Goal: Task Accomplishment & Management: Complete application form

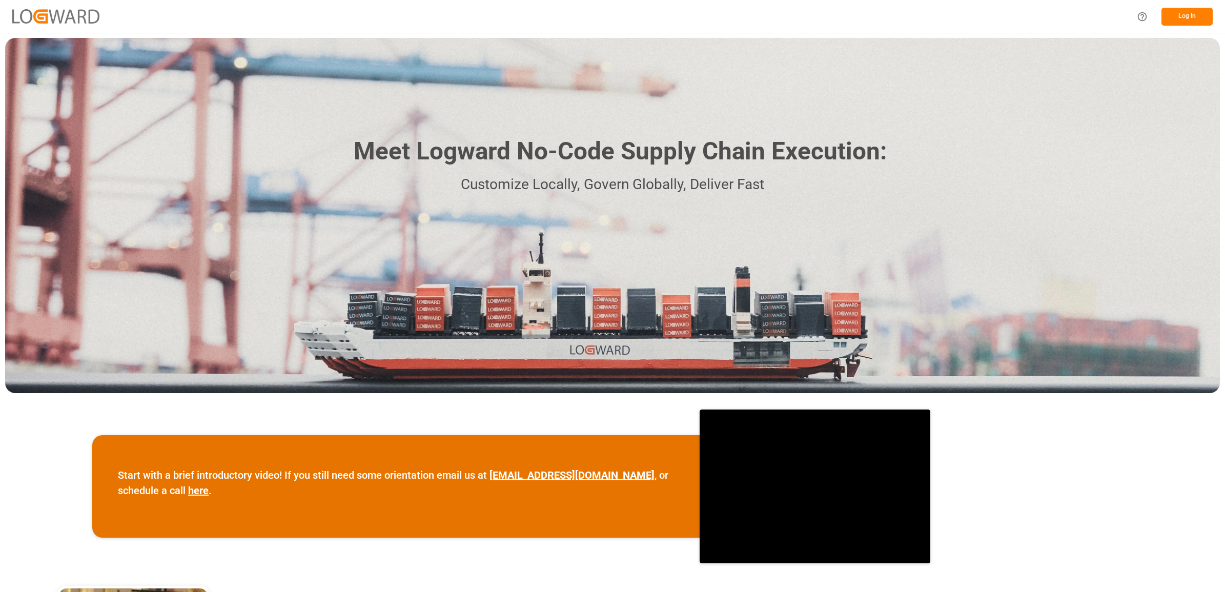
click at [1176, 16] on button "Log In" at bounding box center [1187, 17] width 51 height 18
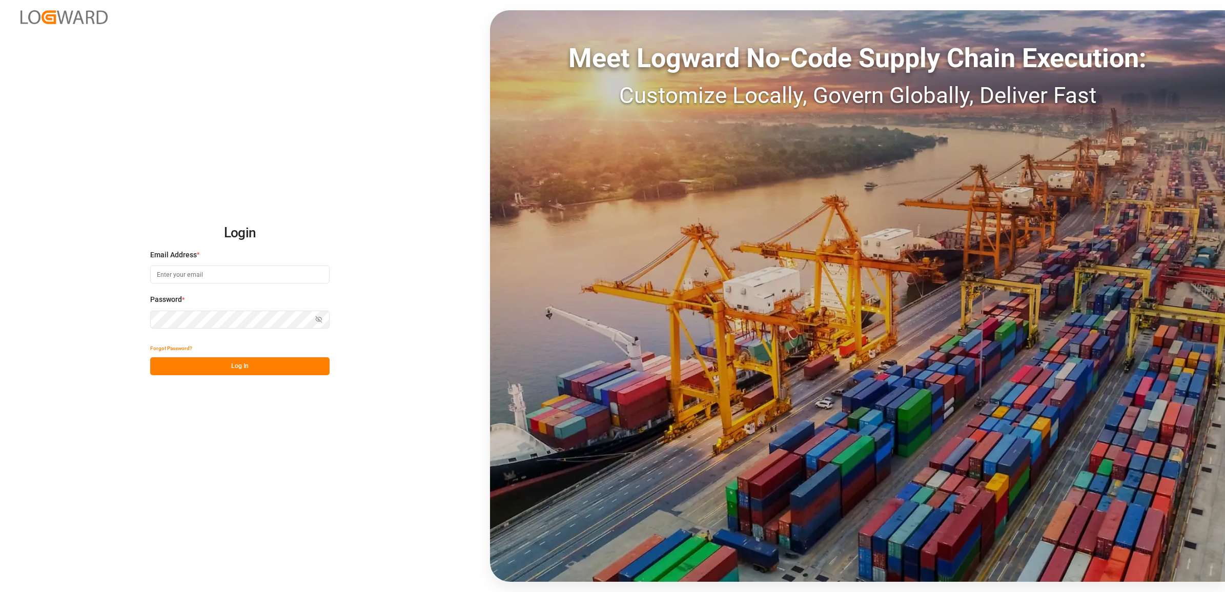
click at [215, 270] on input at bounding box center [239, 275] width 179 height 18
type input "[PERSON_NAME][EMAIL_ADDRESS][DOMAIN_NAME]"
click at [233, 367] on button "Log In" at bounding box center [239, 366] width 179 height 18
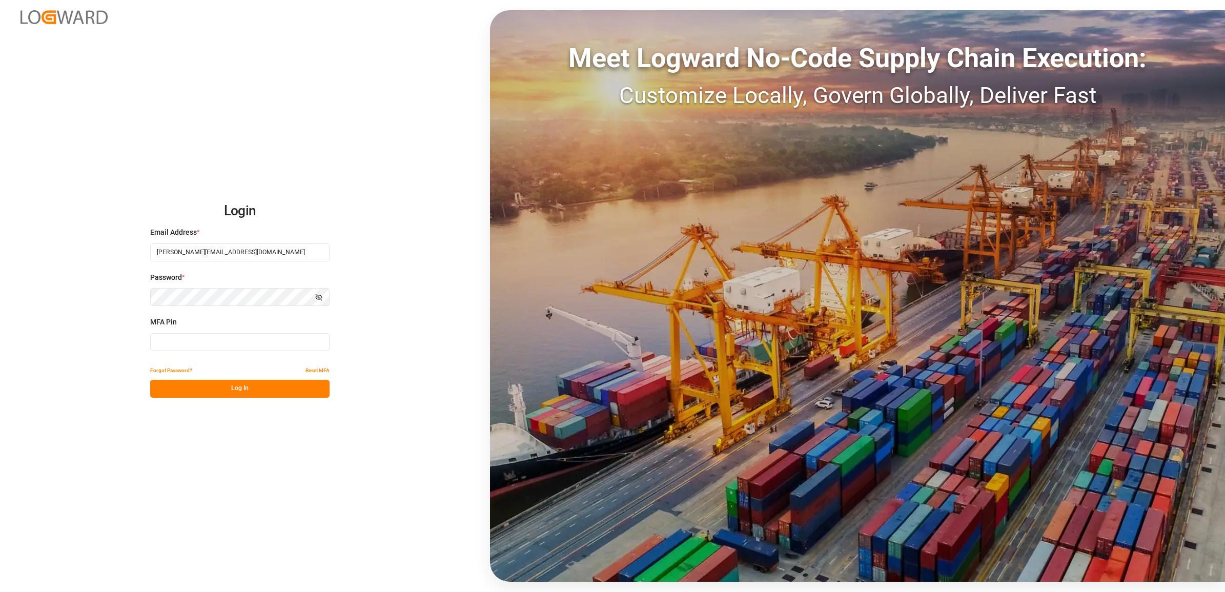
click at [172, 344] on input at bounding box center [239, 342] width 179 height 18
type input "407332"
click at [206, 388] on button "Log In" at bounding box center [239, 389] width 179 height 18
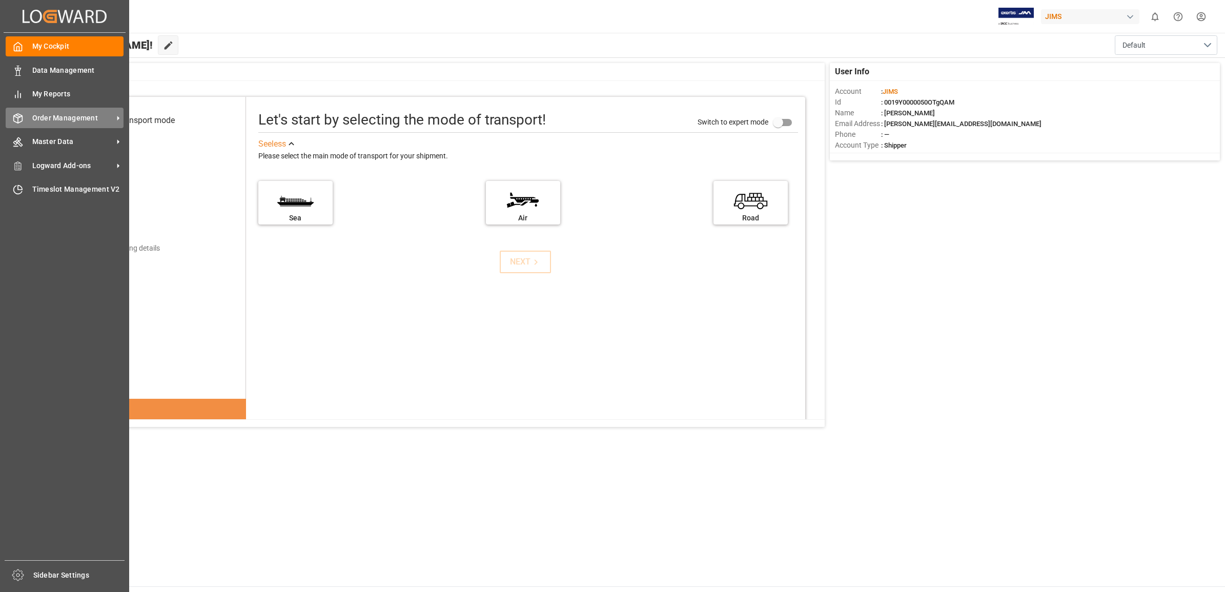
click at [13, 116] on icon at bounding box center [18, 118] width 10 height 10
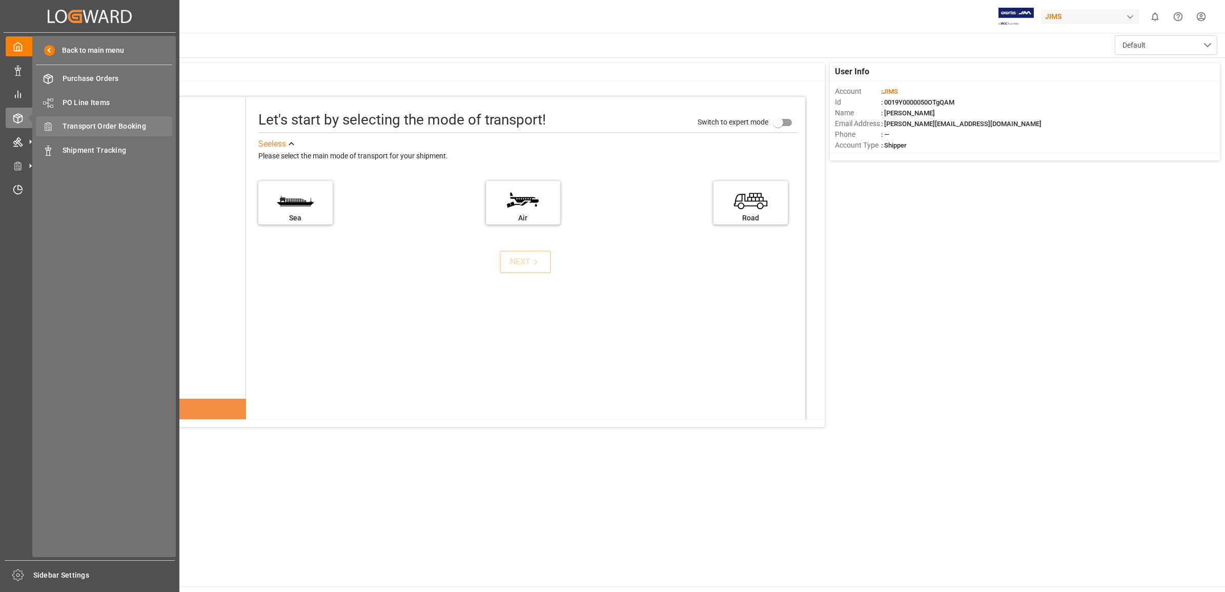
click at [95, 129] on span "Transport Order Booking" at bounding box center [118, 126] width 110 height 11
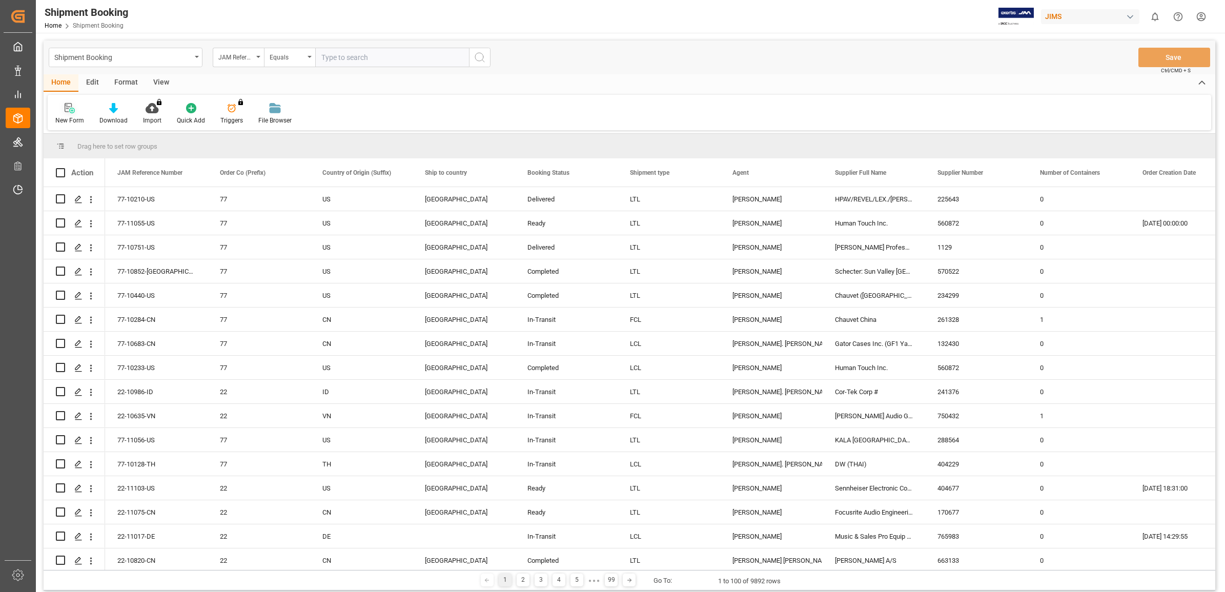
click at [67, 108] on icon at bounding box center [68, 107] width 7 height 9
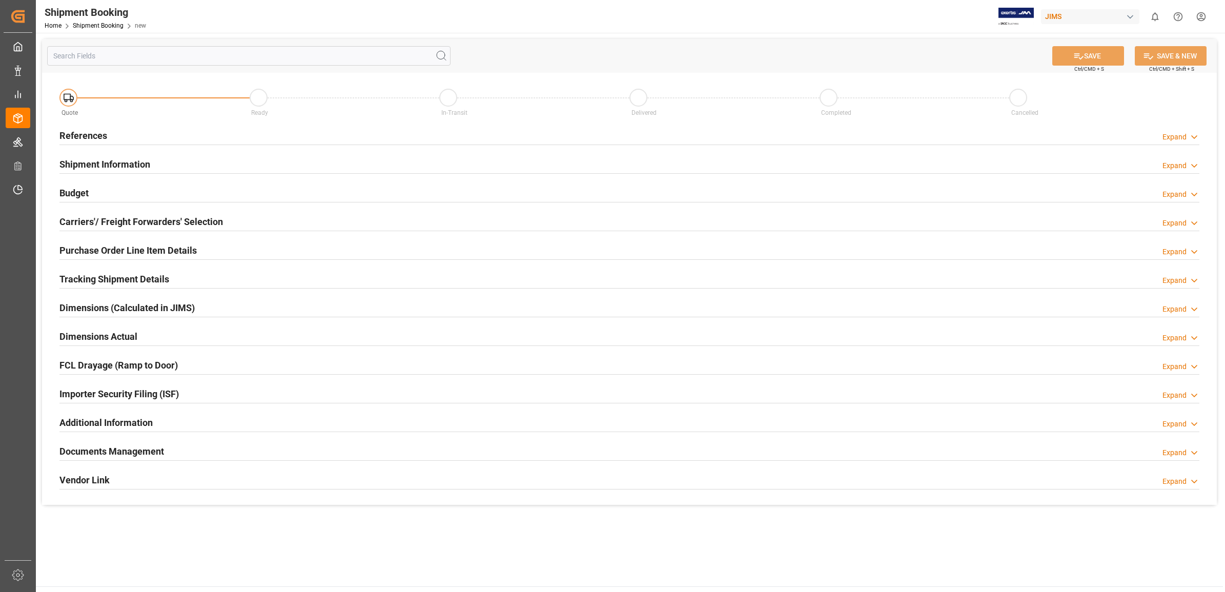
click at [77, 125] on div "References" at bounding box center [83, 134] width 48 height 19
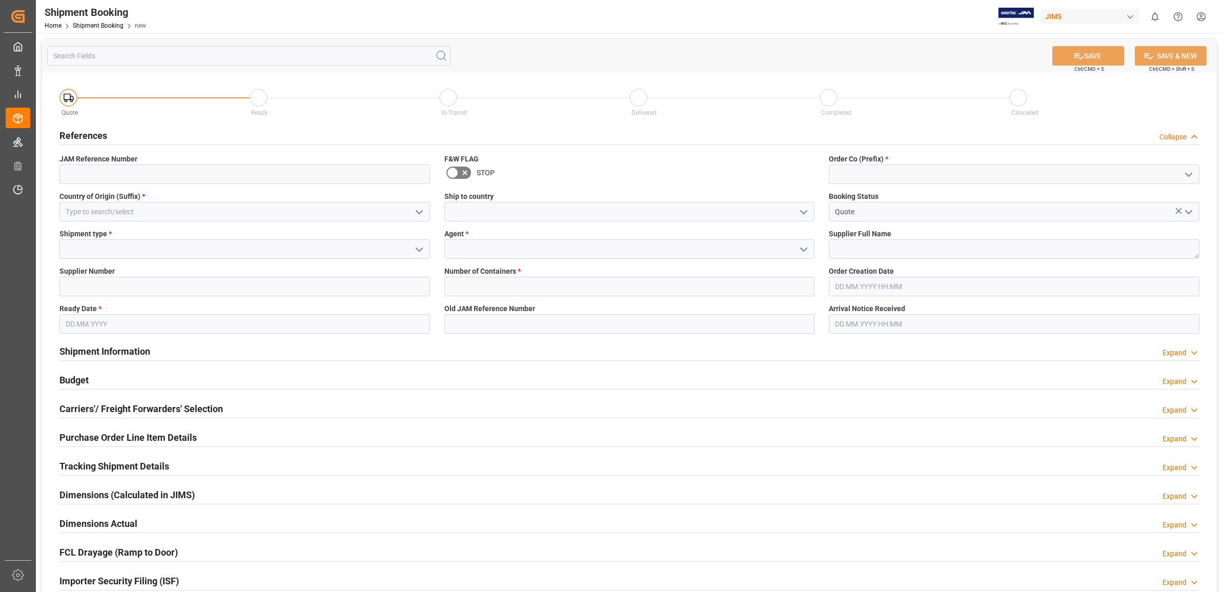
click at [1183, 175] on icon "open menu" at bounding box center [1189, 175] width 12 height 12
click at [890, 218] on div "77" at bounding box center [1015, 220] width 370 height 23
type input "77"
click at [808, 248] on icon "open menu" at bounding box center [804, 250] width 12 height 12
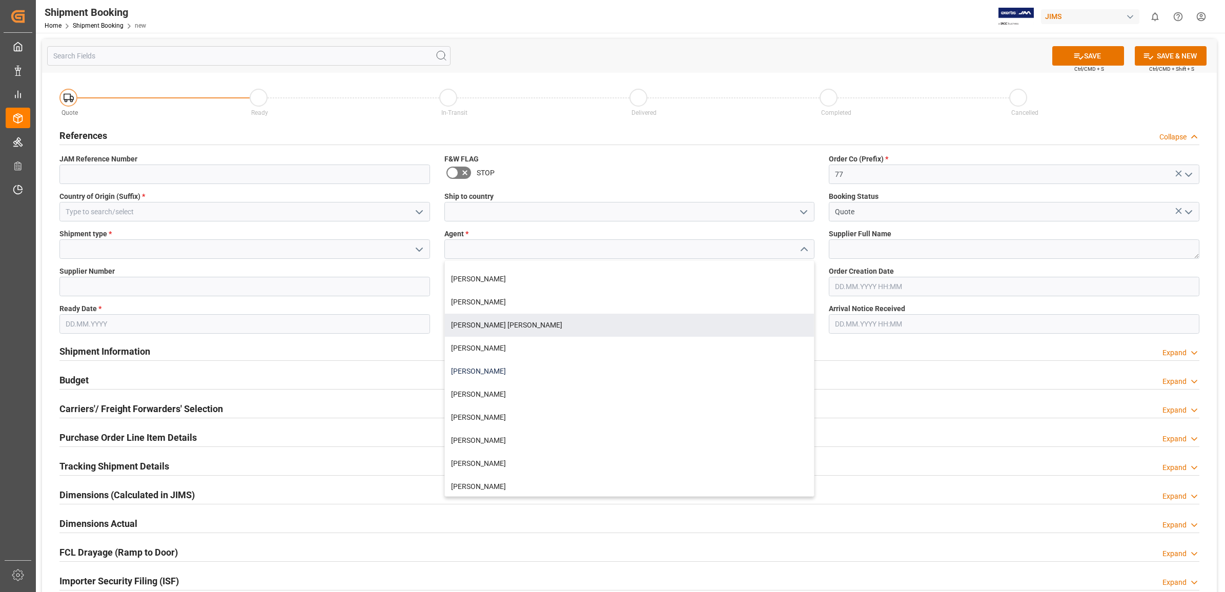
scroll to position [64, 0]
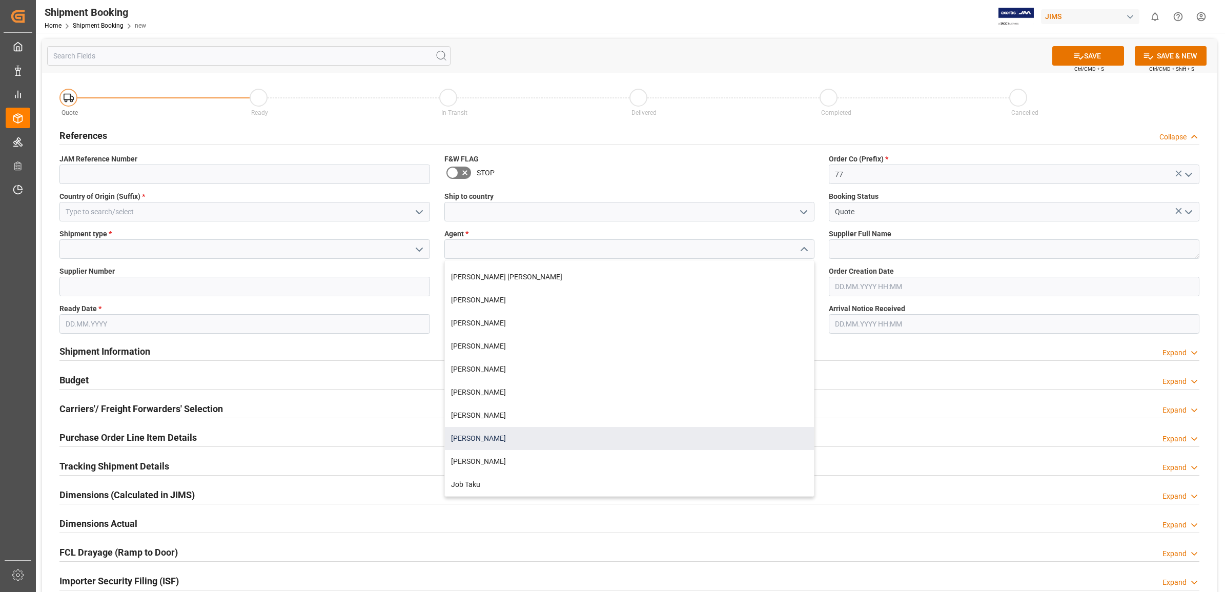
click at [478, 438] on div "[PERSON_NAME]" at bounding box center [630, 438] width 370 height 23
type input "[PERSON_NAME]"
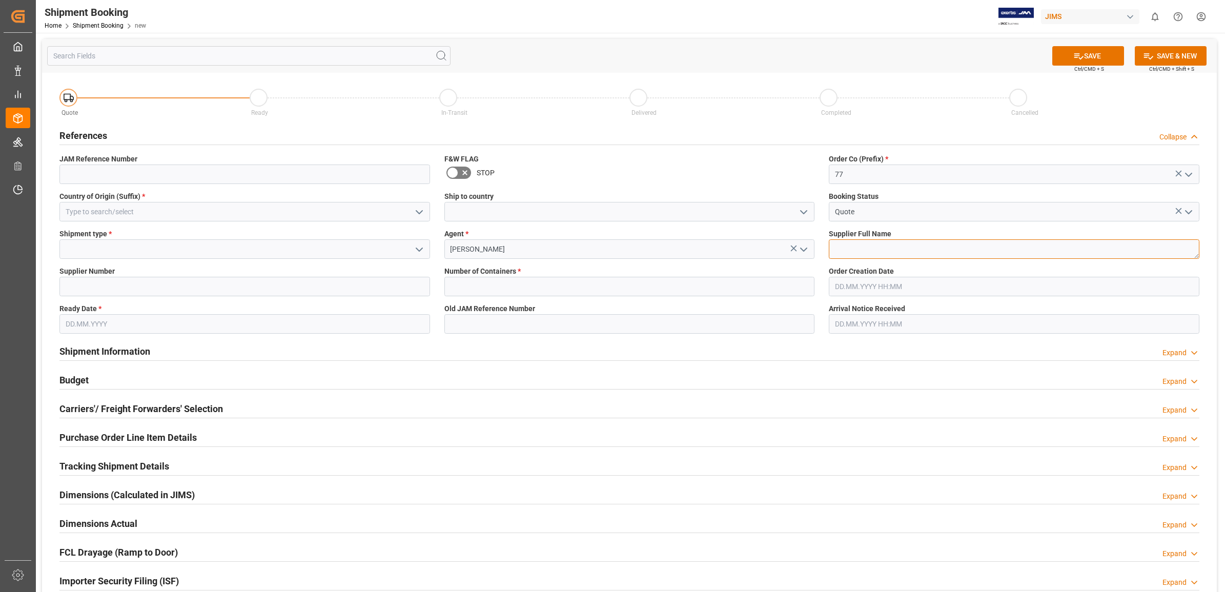
click at [853, 241] on textarea at bounding box center [1014, 248] width 371 height 19
type textarea "Arturia FR"
click at [419, 249] on icon "open menu" at bounding box center [419, 250] width 12 height 12
click at [106, 321] on div "LTL" at bounding box center [245, 318] width 370 height 23
type input "LTL"
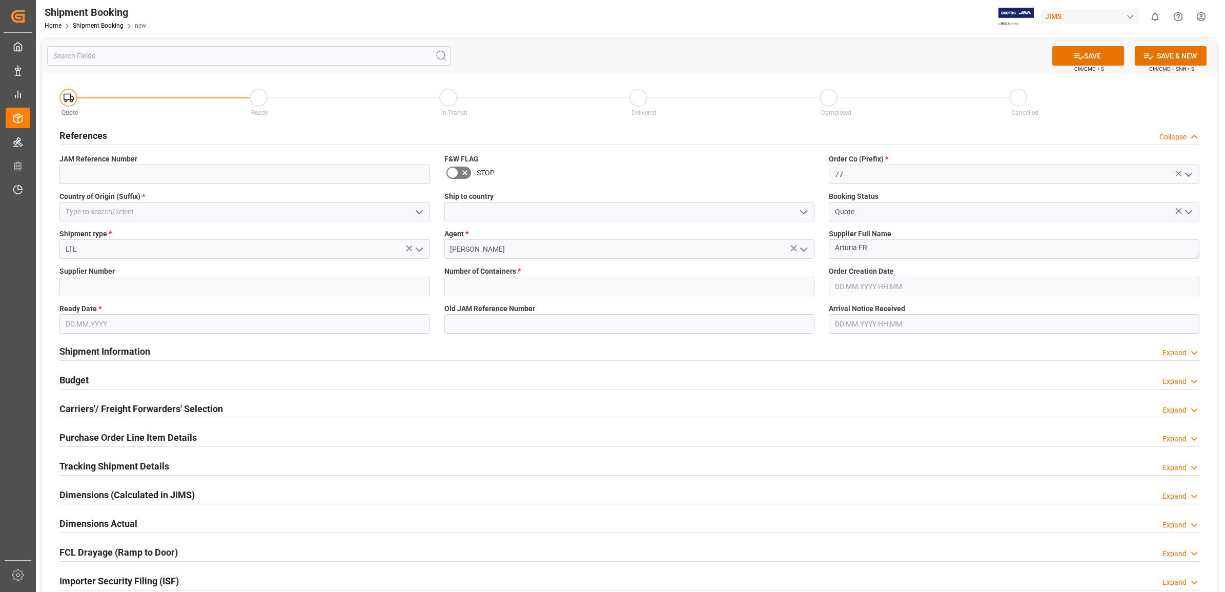
click at [420, 211] on icon "open menu" at bounding box center [419, 212] width 12 height 12
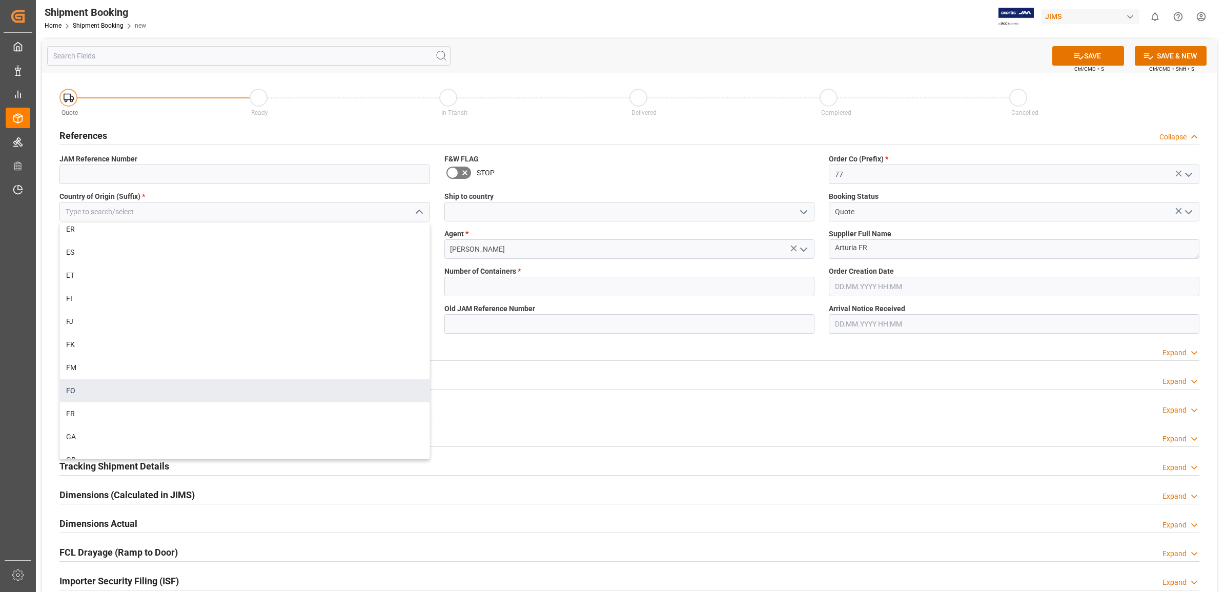
scroll to position [1666, 0]
click at [119, 390] on div "FR" at bounding box center [245, 390] width 370 height 23
type input "FR"
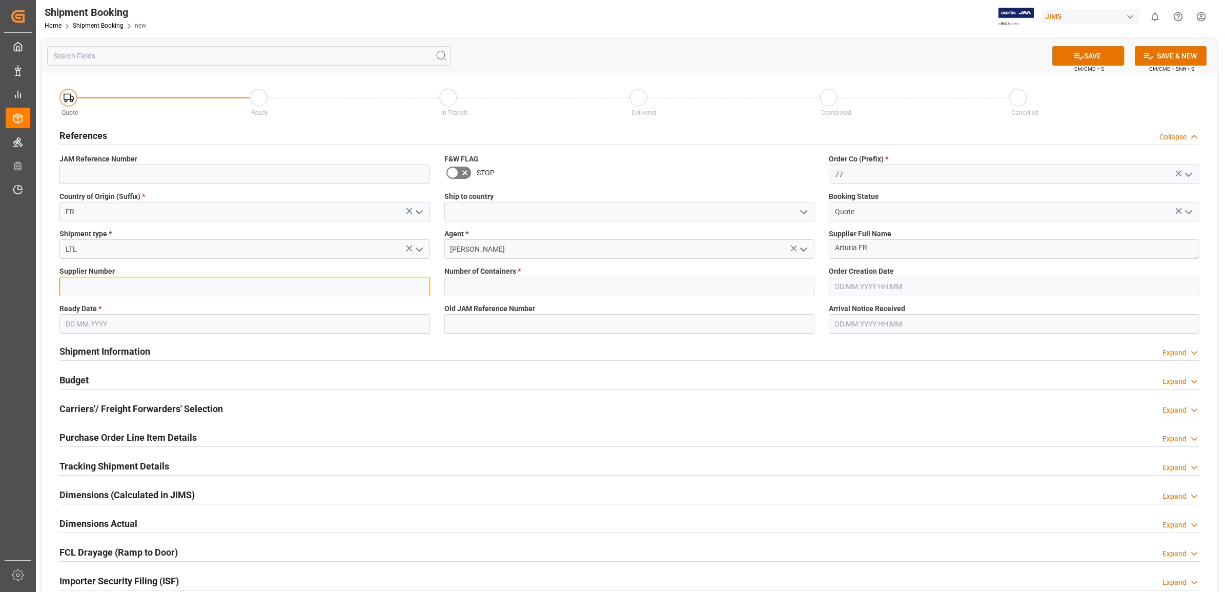
click at [165, 285] on input at bounding box center [244, 286] width 371 height 19
type input "570522"
drag, startPoint x: 370, startPoint y: 347, endPoint x: 367, endPoint y: 352, distance: 5.5
click at [370, 349] on div "Shipment Information Expand" at bounding box center [629, 350] width 1140 height 19
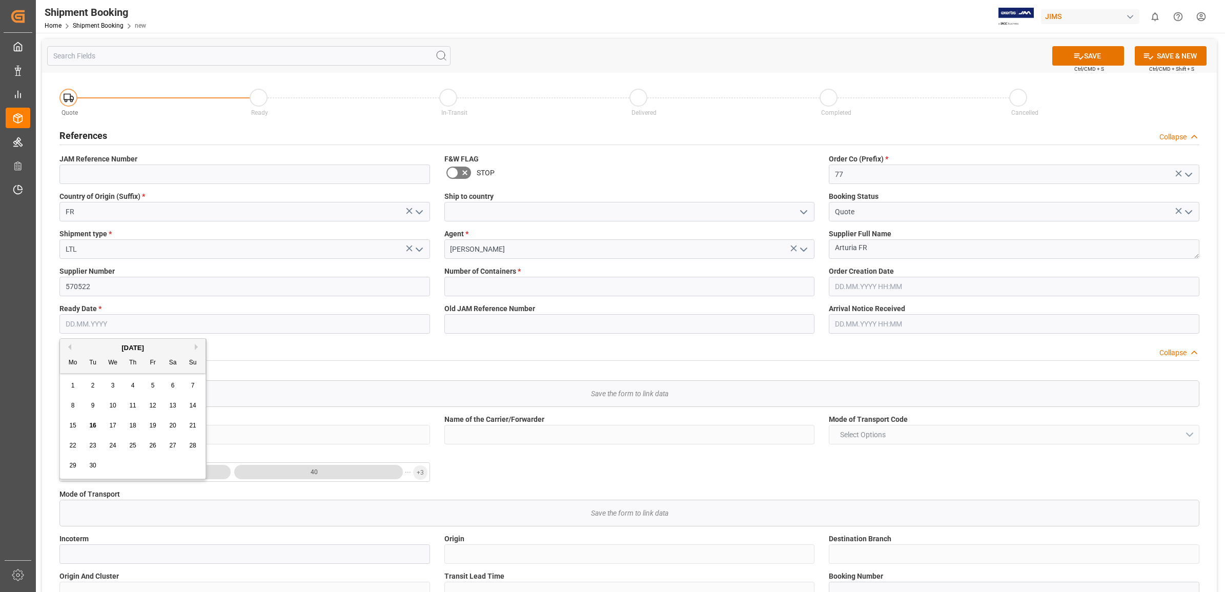
click at [170, 320] on input "text" at bounding box center [244, 323] width 371 height 19
type input "[DATE]"
type input "0"
click at [92, 428] on span "16" at bounding box center [92, 425] width 7 height 7
type input "[DATE]"
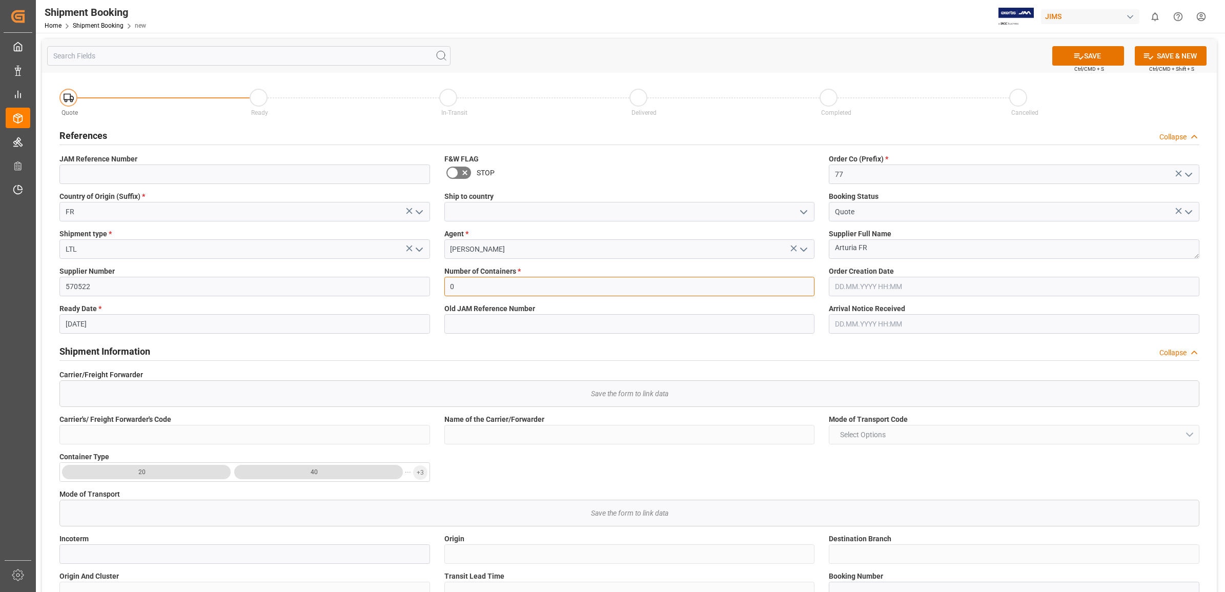
click at [772, 286] on input "0" at bounding box center [630, 286] width 371 height 19
drag, startPoint x: 737, startPoint y: 338, endPoint x: 670, endPoint y: 309, distance: 73.2
click at [737, 337] on div "Shipment Information Collapse" at bounding box center [629, 351] width 1155 height 29
click at [602, 287] on input "0" at bounding box center [630, 286] width 371 height 19
drag, startPoint x: 764, startPoint y: 315, endPoint x: 752, endPoint y: 315, distance: 11.8
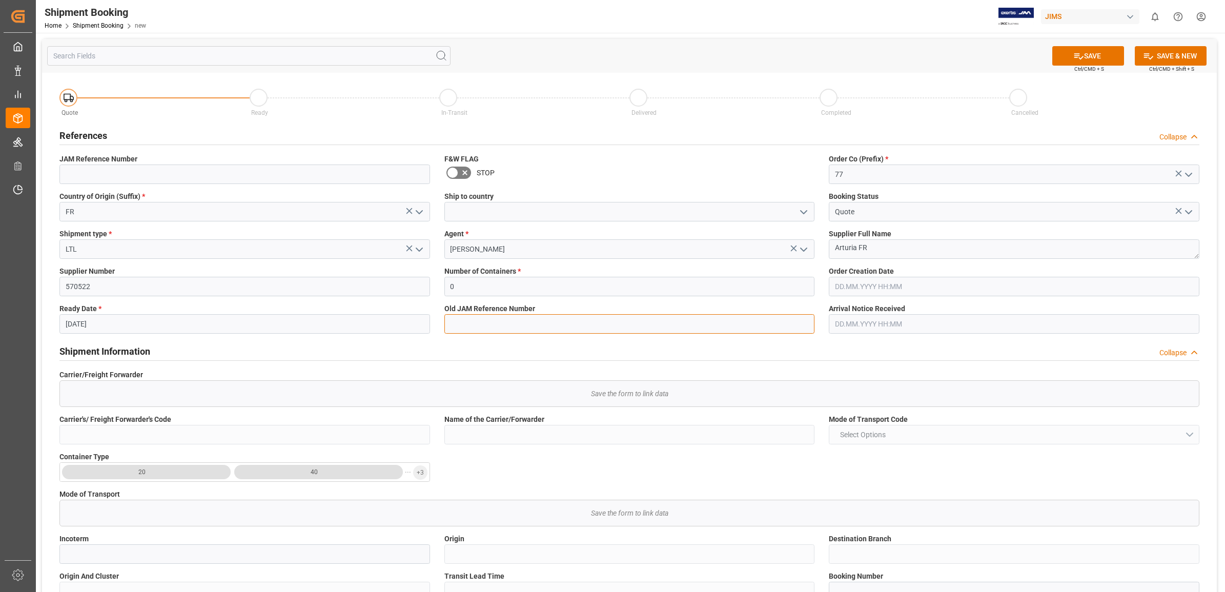
click at [761, 315] on input at bounding box center [630, 323] width 371 height 19
click at [614, 284] on input "0" at bounding box center [630, 286] width 371 height 19
click at [1088, 54] on button "SAVE" at bounding box center [1089, 55] width 72 height 19
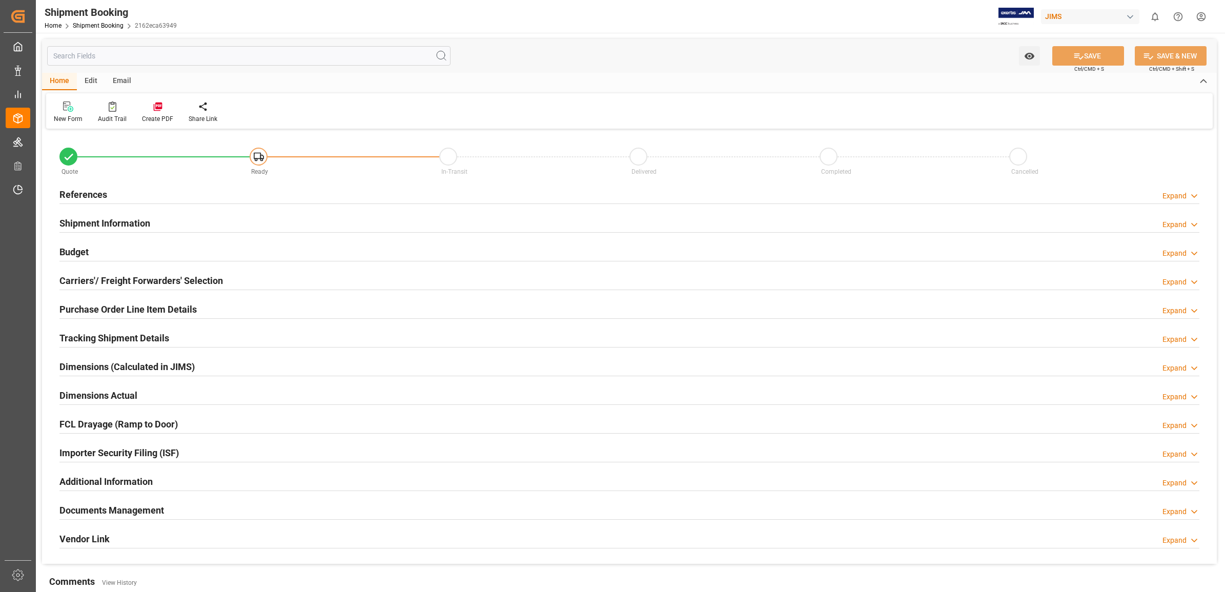
type input "0"
type input "[DATE]"
click at [84, 195] on h2 "References" at bounding box center [83, 195] width 48 height 14
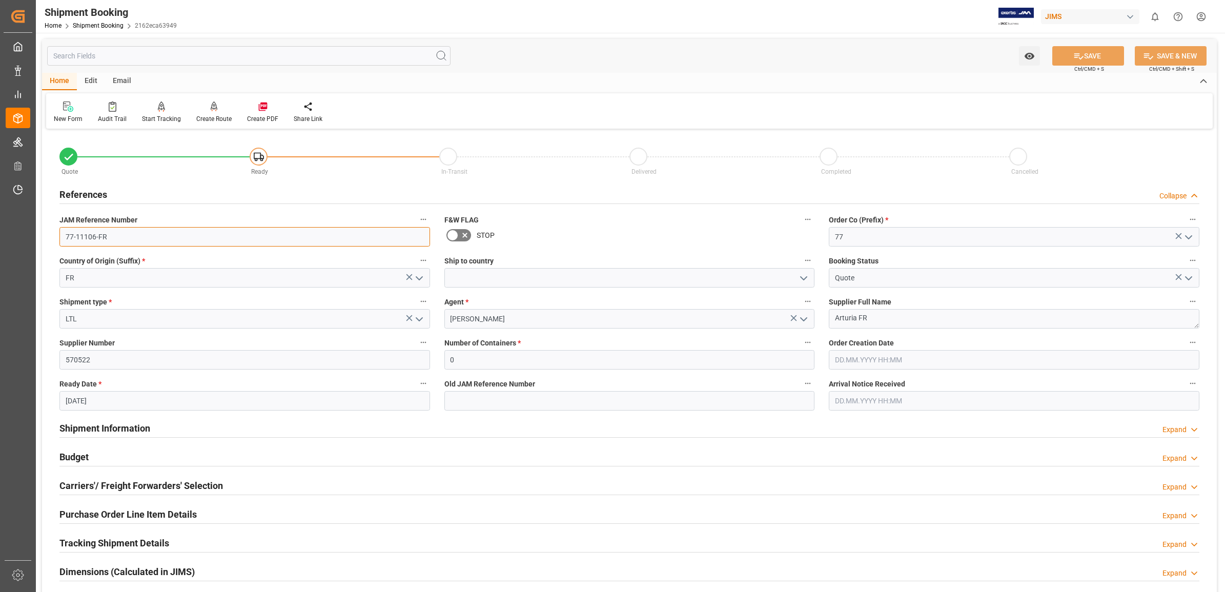
drag, startPoint x: 111, startPoint y: 239, endPoint x: 42, endPoint y: 239, distance: 69.7
click at [42, 239] on div "Quote Ready In-Transit Delivered Completed Cancelled References Collapse JAM Re…" at bounding box center [629, 450] width 1175 height 637
